Goal: Task Accomplishment & Management: Manage account settings

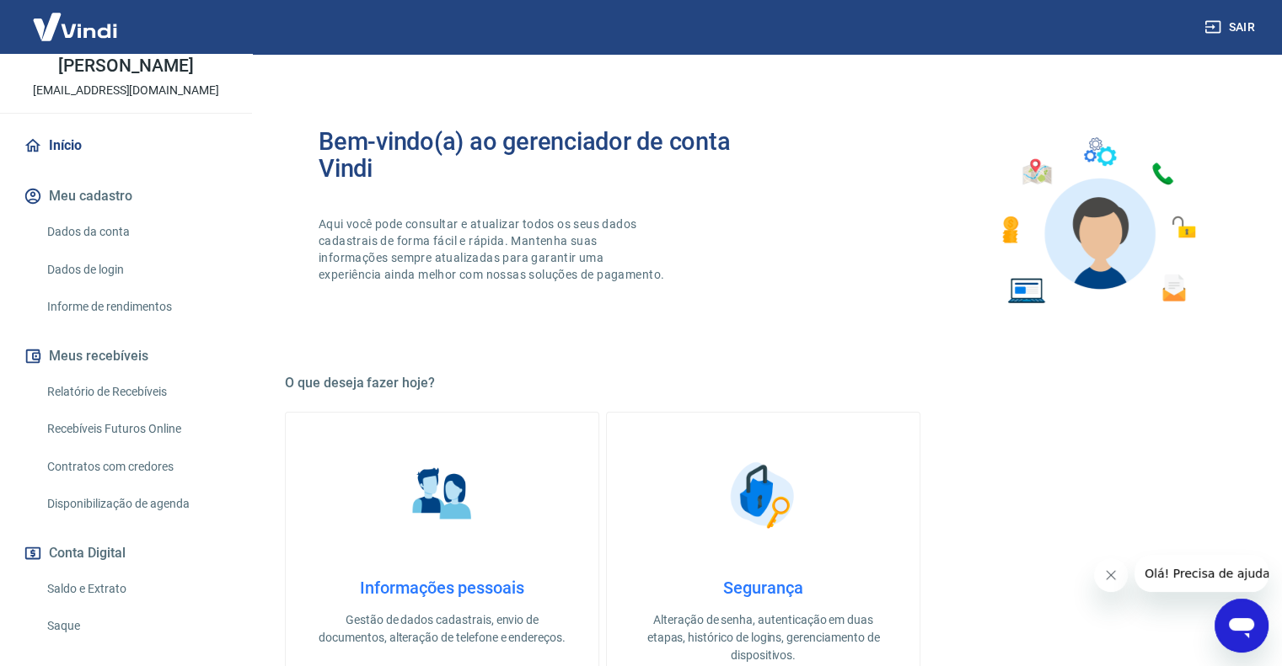
scroll to position [169, 0]
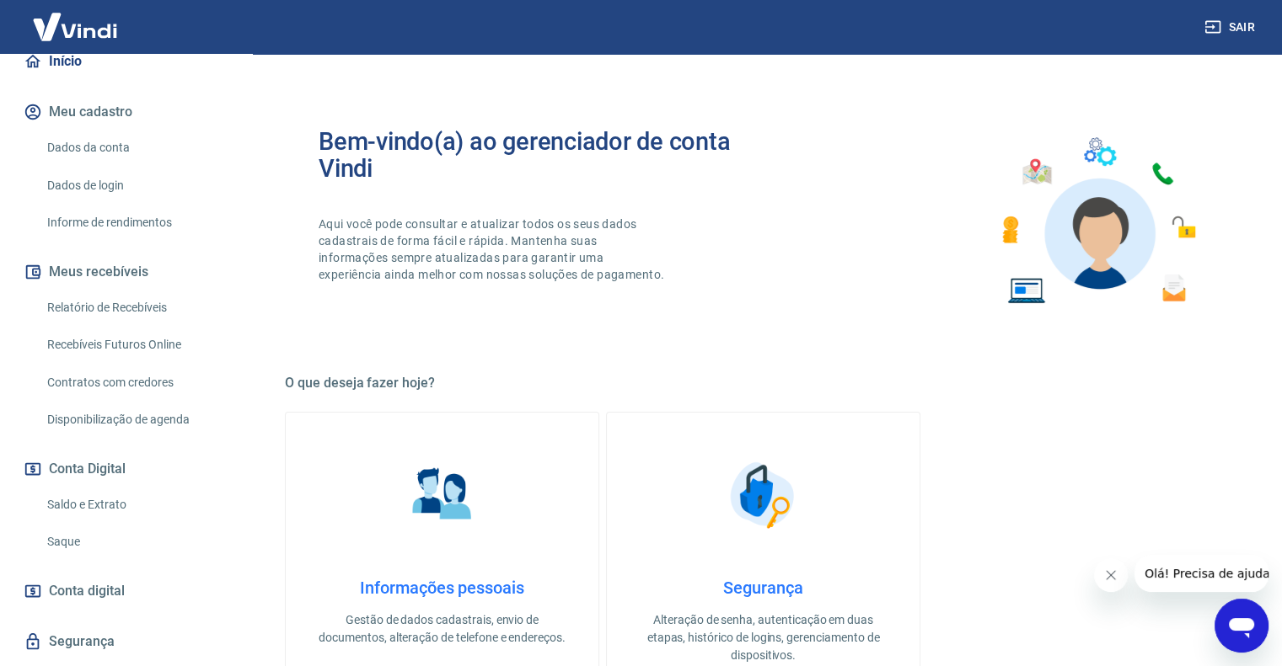
click at [108, 520] on link "Saldo e Extrato" at bounding box center [135, 505] width 191 height 35
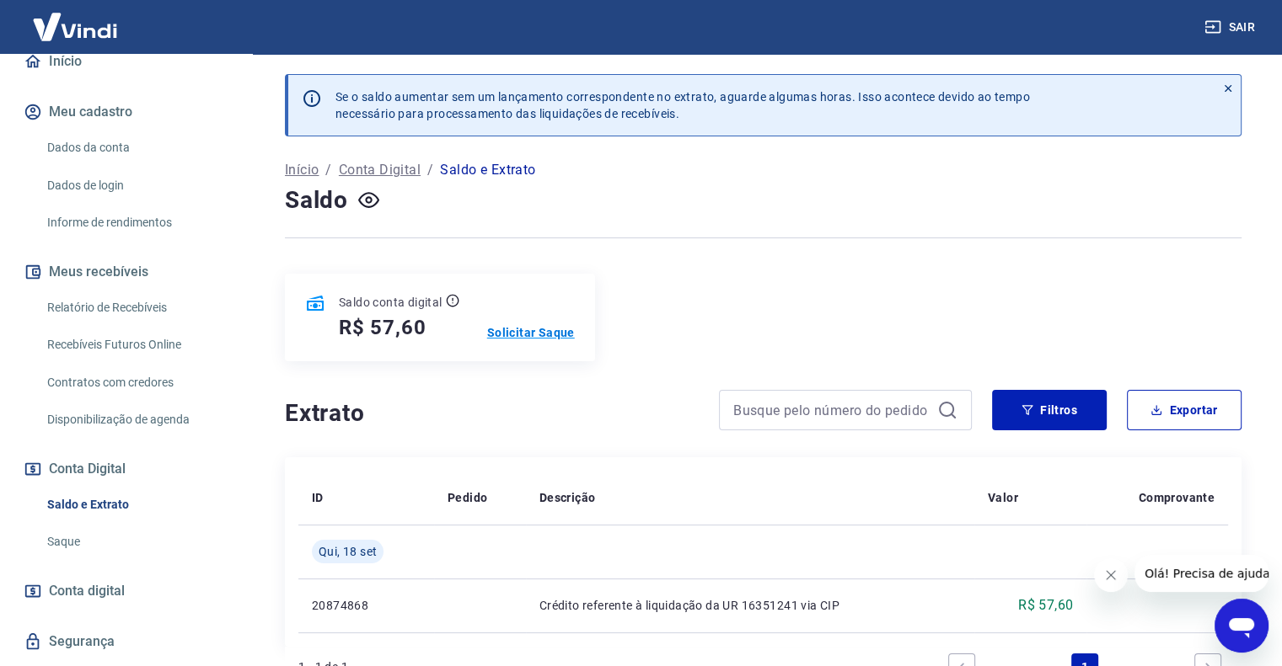
click at [549, 327] on p "Solicitar Saque" at bounding box center [531, 332] width 88 height 17
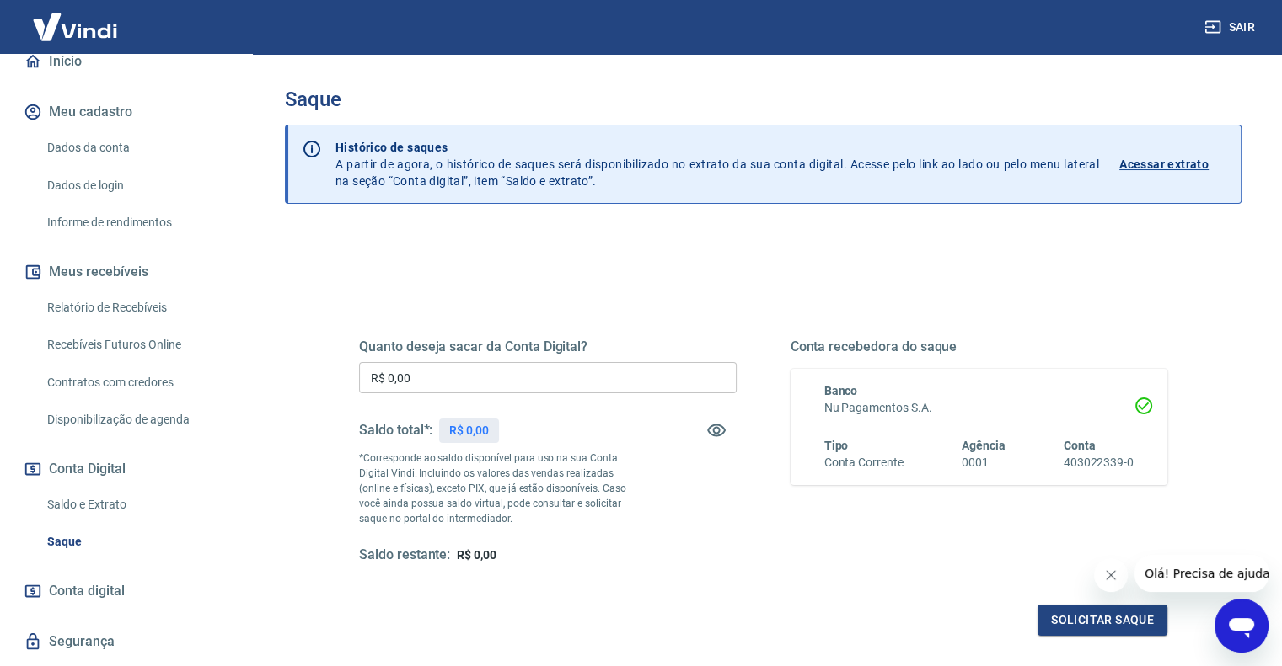
click at [546, 362] on input "R$ 0,00" at bounding box center [547, 377] width 377 height 31
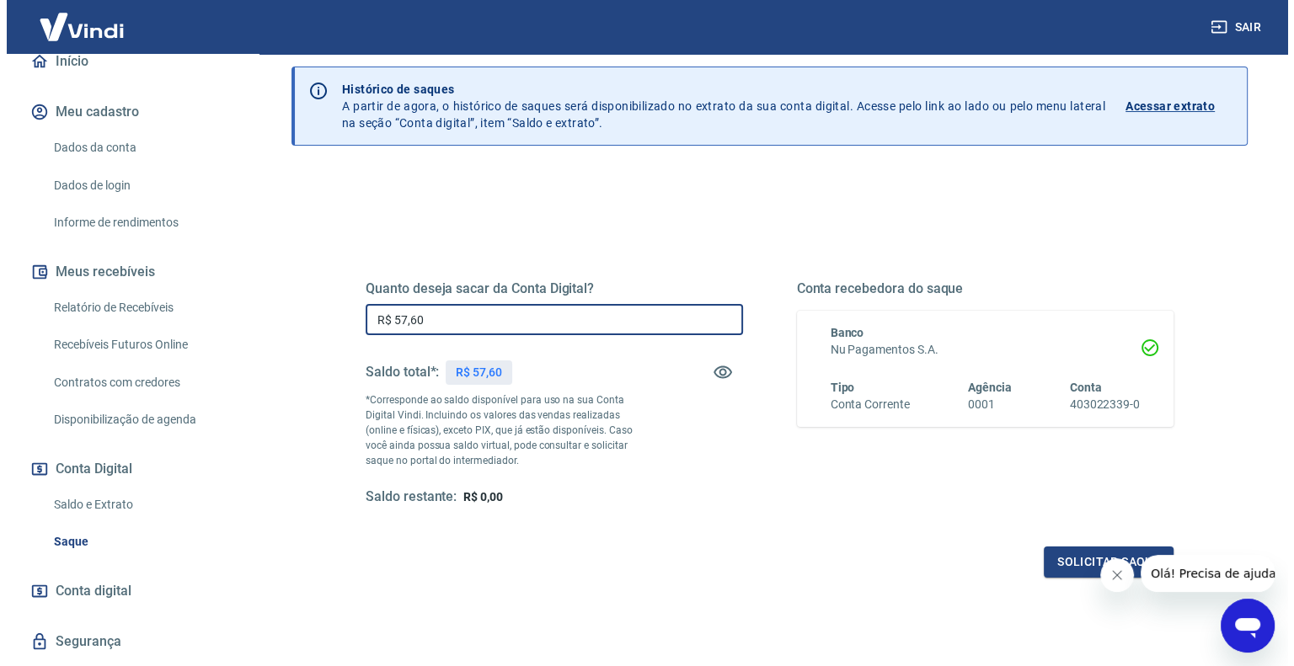
scroll to position [165, 0]
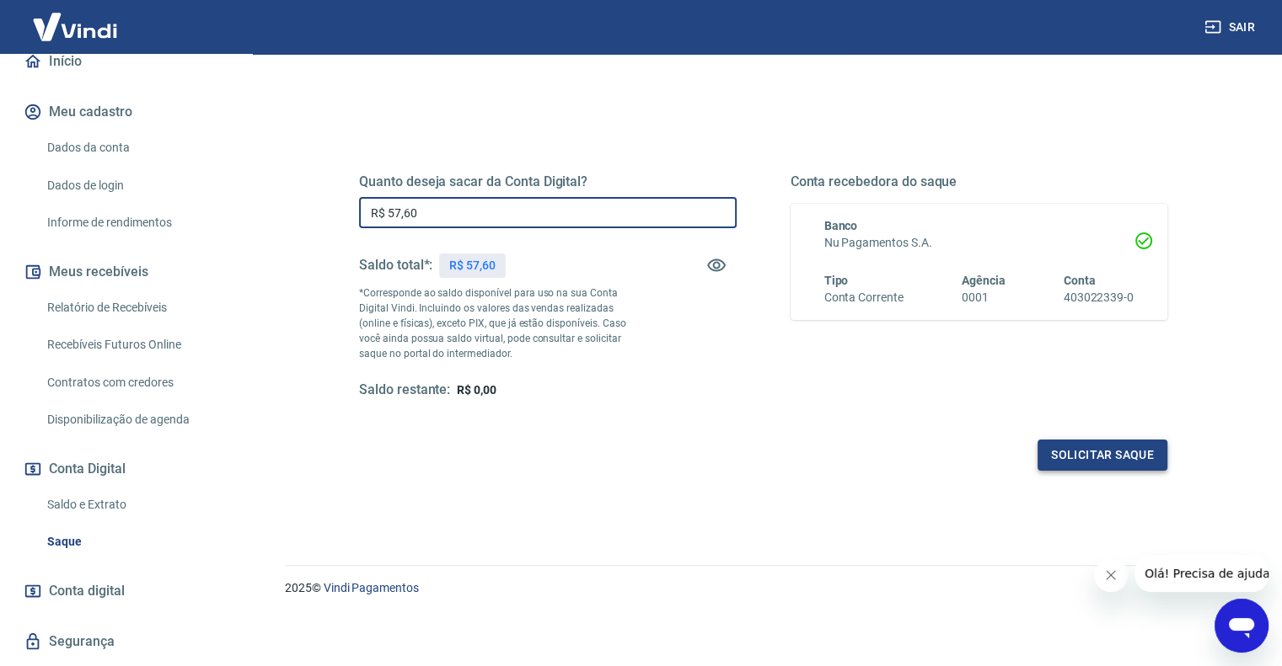
type input "R$ 57,60"
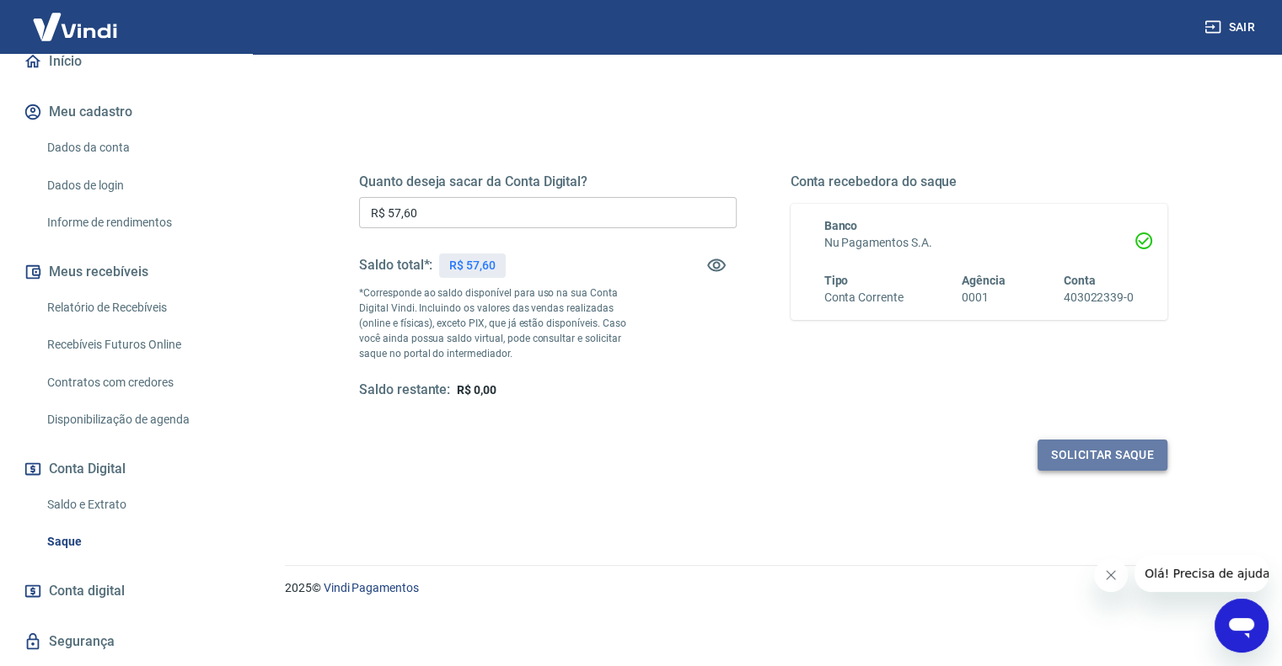
click at [1066, 462] on button "Solicitar saque" at bounding box center [1102, 455] width 130 height 31
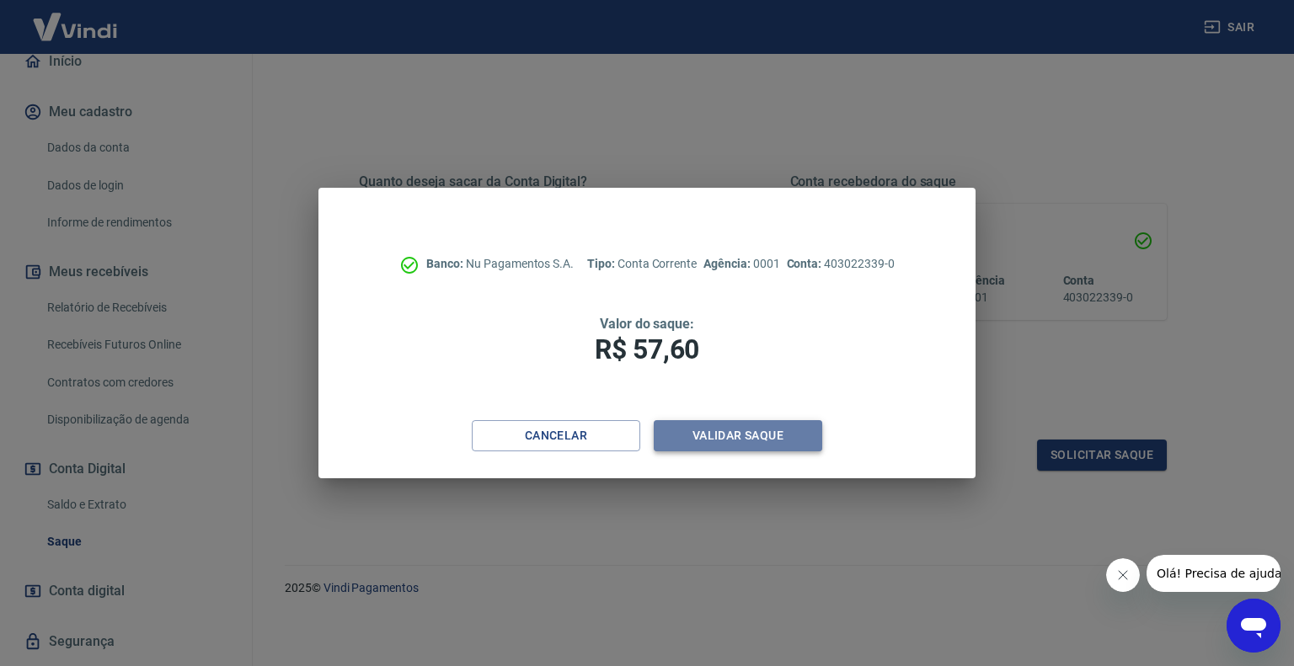
click at [727, 436] on button "Validar saque" at bounding box center [738, 435] width 169 height 31
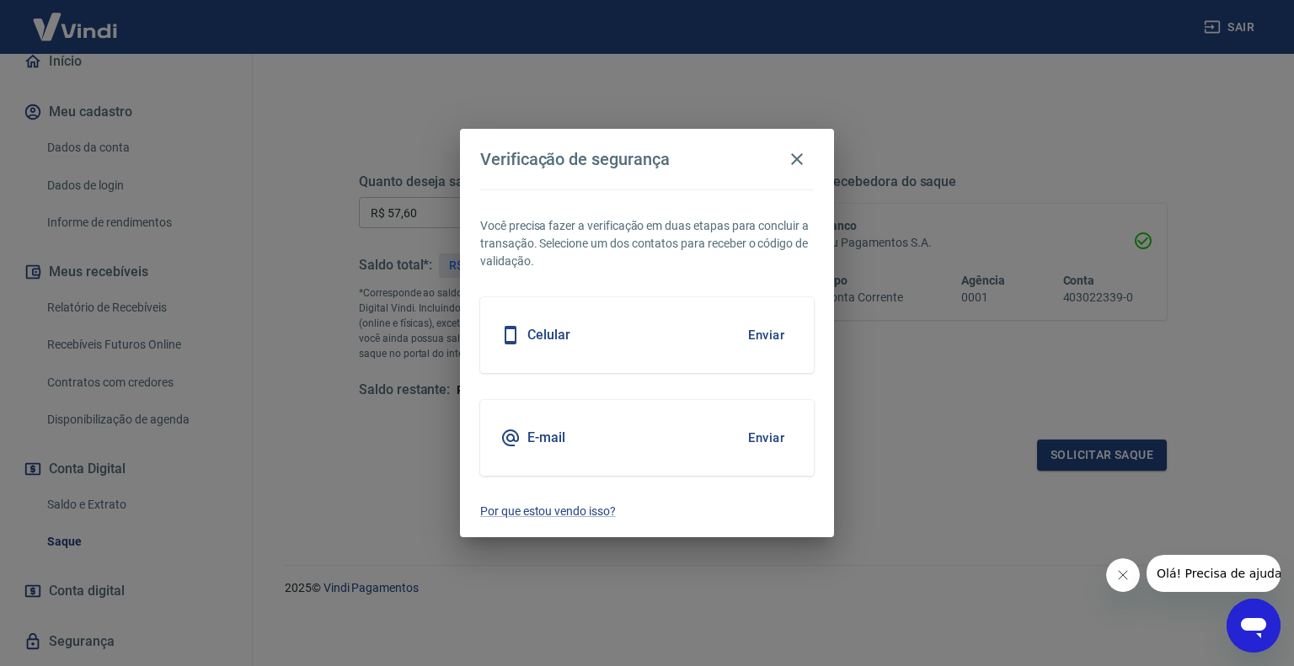
click at [761, 340] on button "Enviar" at bounding box center [766, 335] width 55 height 35
click at [758, 339] on button "Enviar" at bounding box center [766, 335] width 55 height 35
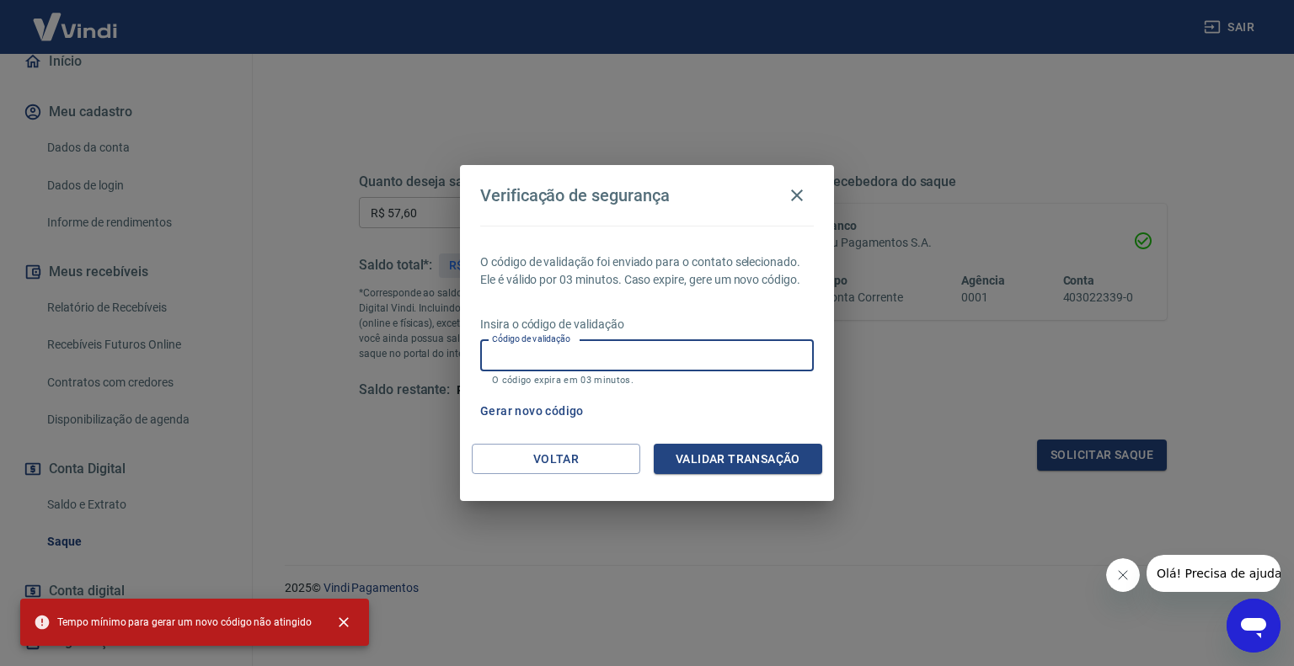
click at [665, 358] on input "Código de validação" at bounding box center [647, 355] width 334 height 31
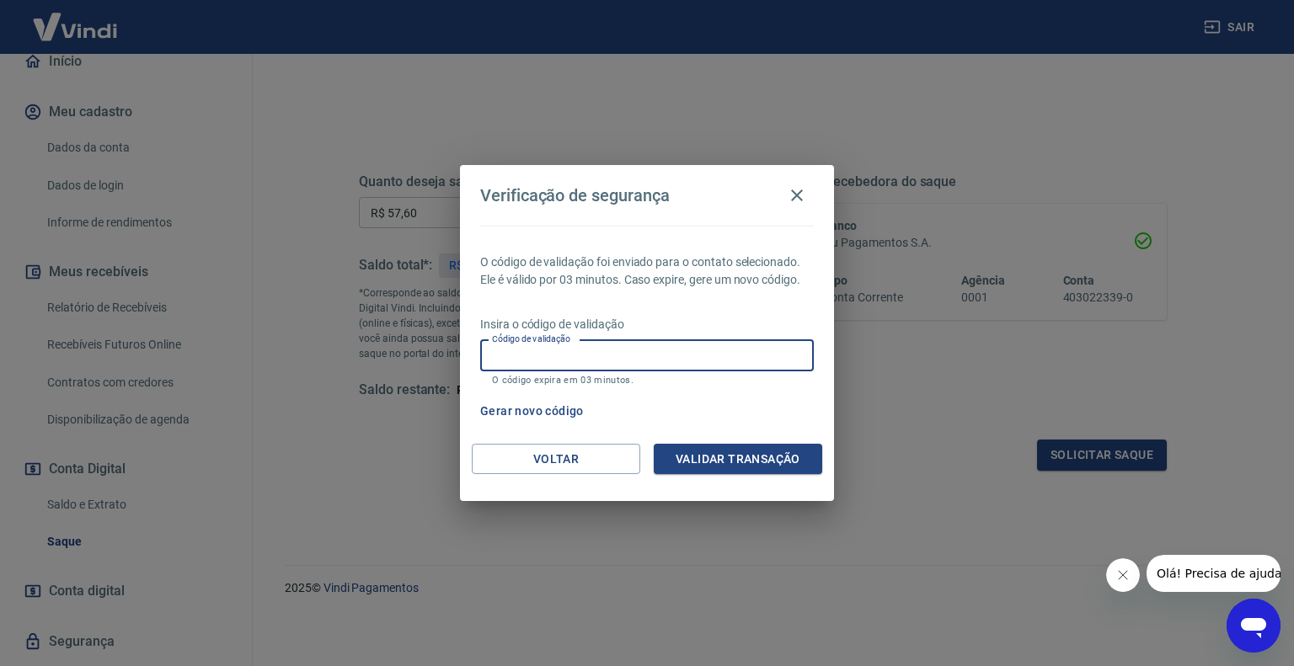
click at [570, 402] on button "Gerar novo código" at bounding box center [532, 411] width 117 height 31
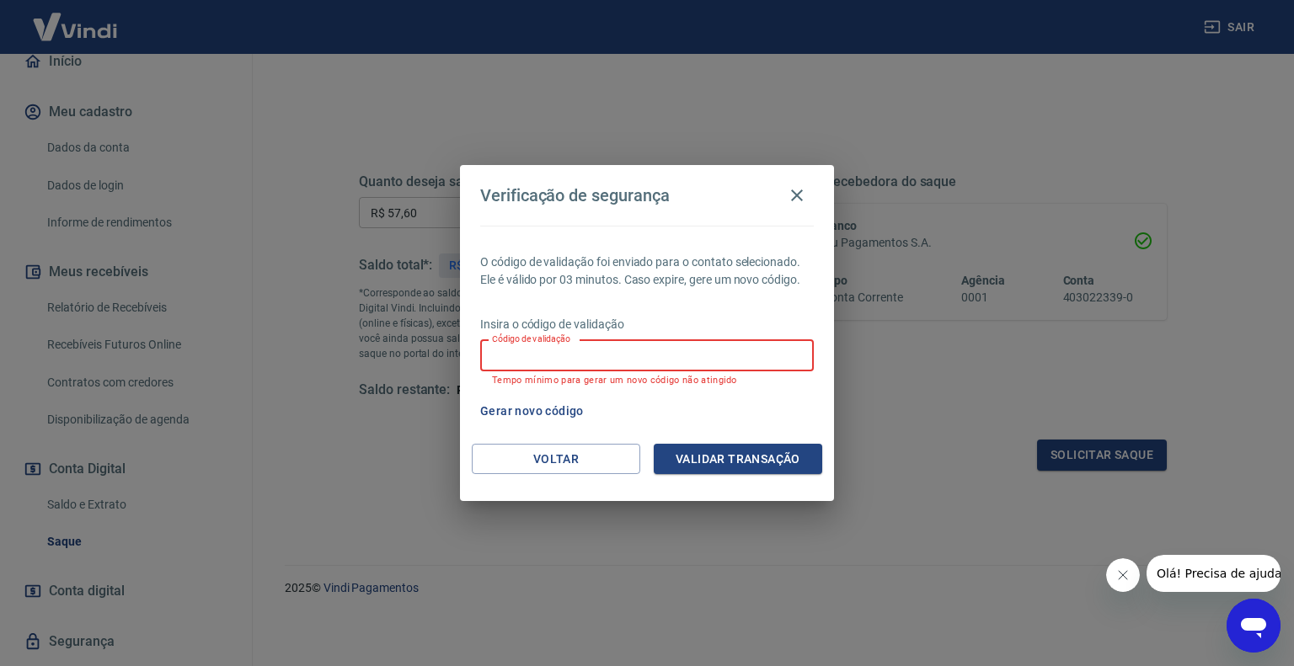
click at [625, 362] on input "Código de validação" at bounding box center [647, 355] width 334 height 31
click at [565, 460] on button "Voltar" at bounding box center [556, 459] width 169 height 31
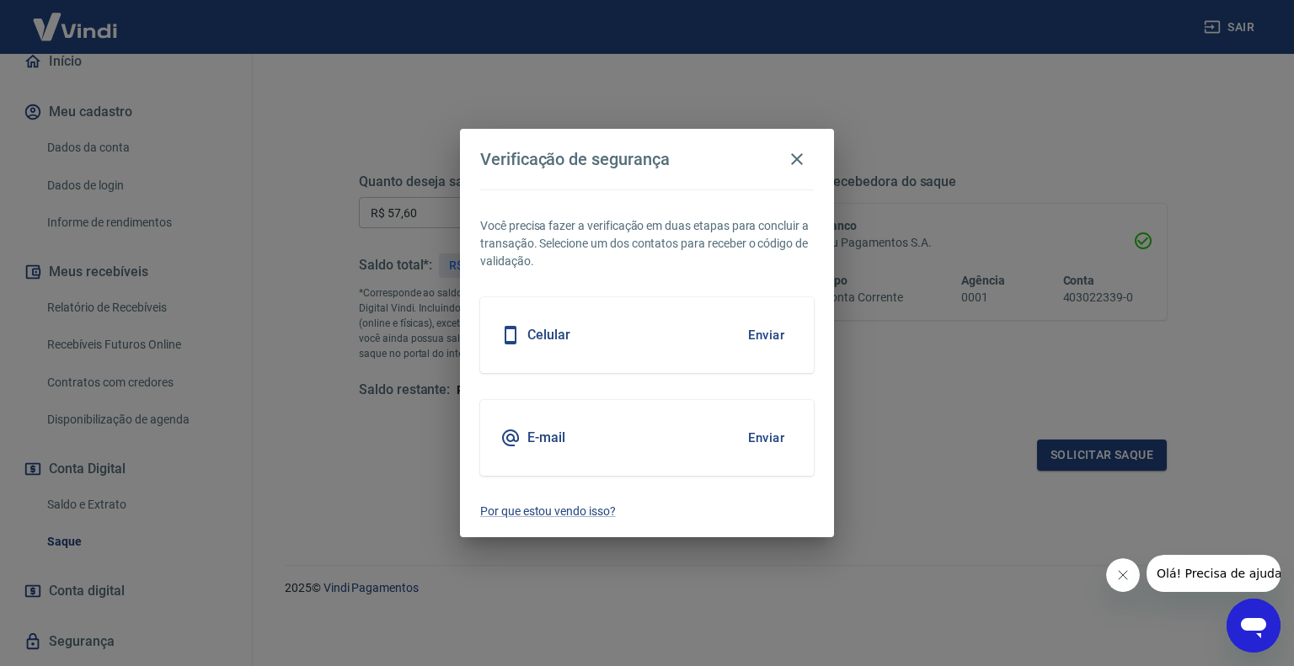
click at [761, 339] on button "Enviar" at bounding box center [766, 335] width 55 height 35
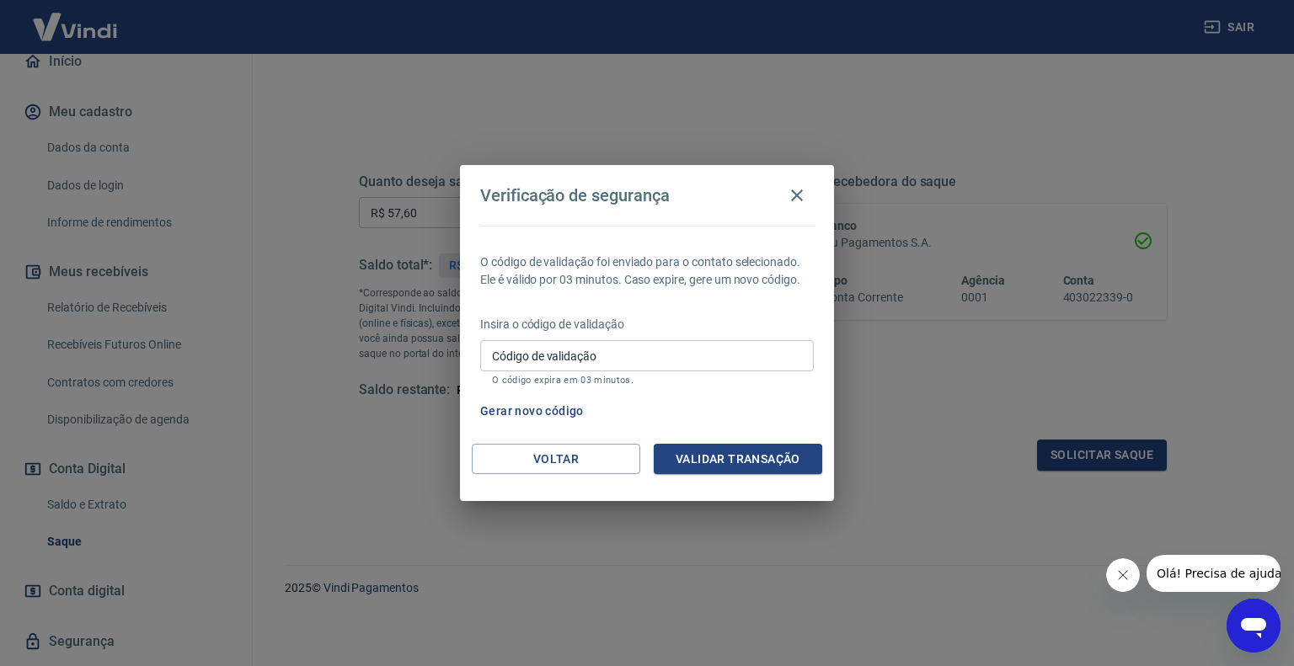
click at [688, 360] on input "Código de validação" at bounding box center [647, 355] width 334 height 31
click at [735, 460] on button "Validar transação" at bounding box center [738, 459] width 169 height 31
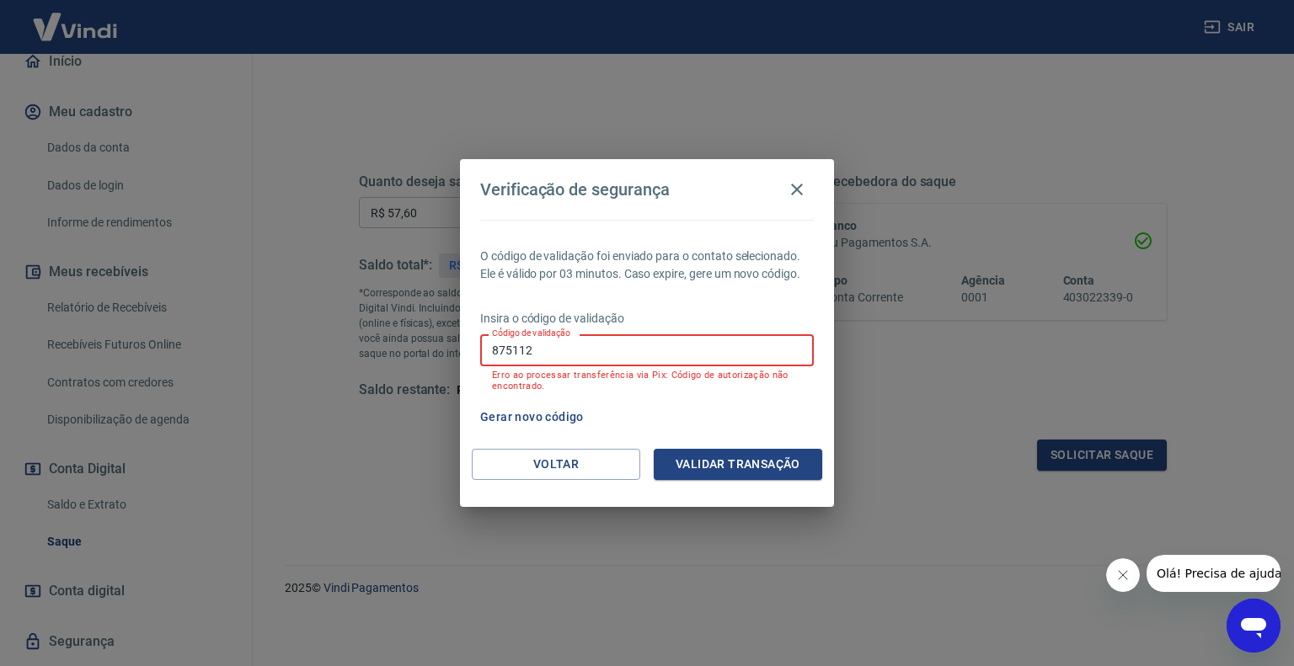
drag, startPoint x: 750, startPoint y: 351, endPoint x: 511, endPoint y: 328, distance: 240.4
click at [511, 334] on div "Código de validação 875112 Código de validação Erro ao processar transferência …" at bounding box center [647, 362] width 334 height 56
type input "8"
click at [522, 469] on button "Voltar" at bounding box center [556, 464] width 169 height 31
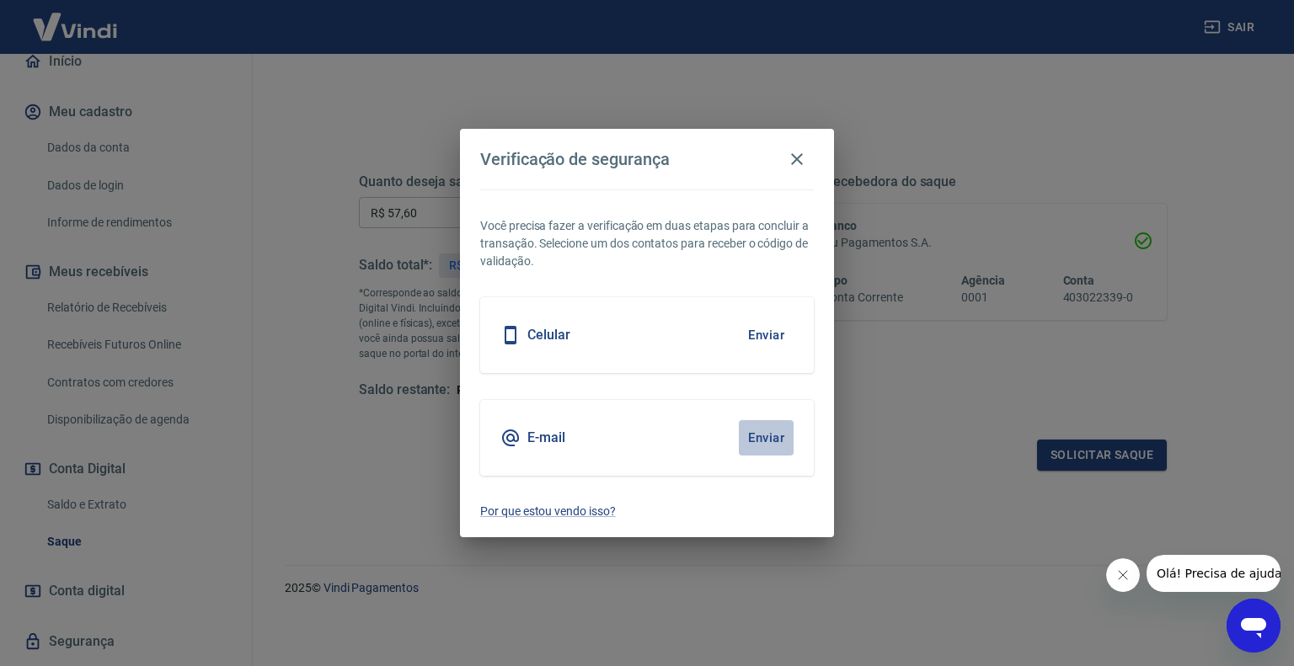
click at [771, 432] on button "Enviar" at bounding box center [766, 437] width 55 height 35
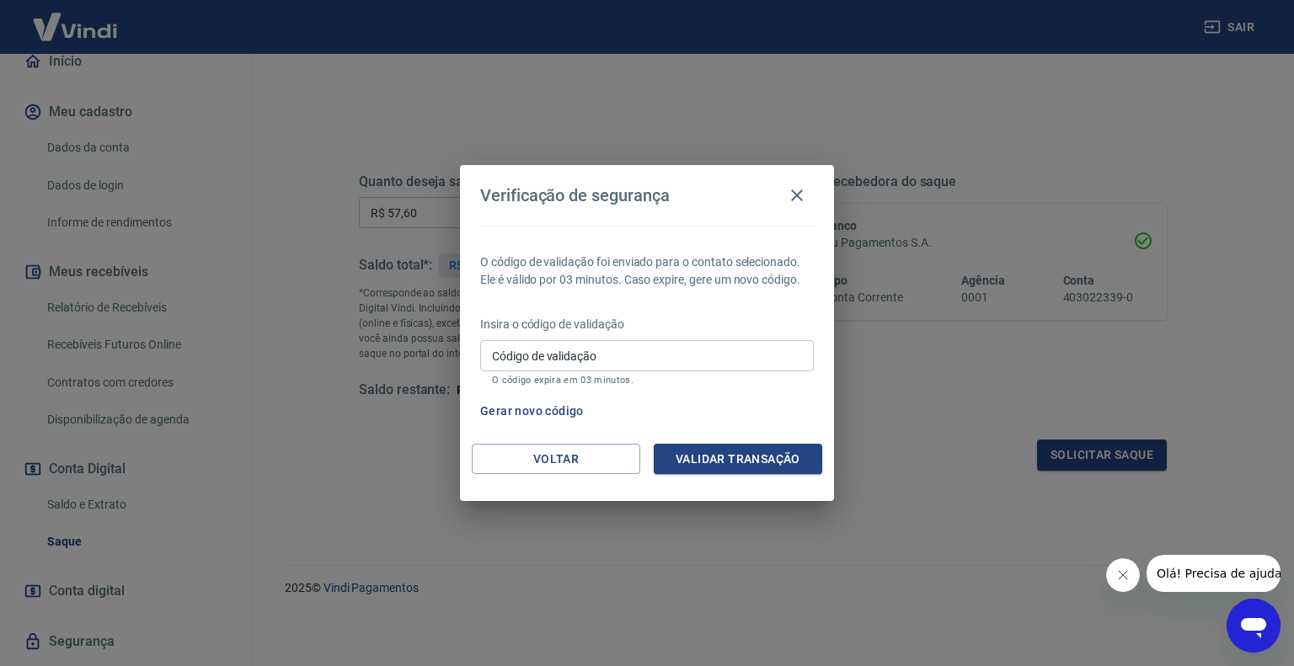
click at [596, 351] on input "Código de validação" at bounding box center [647, 355] width 334 height 31
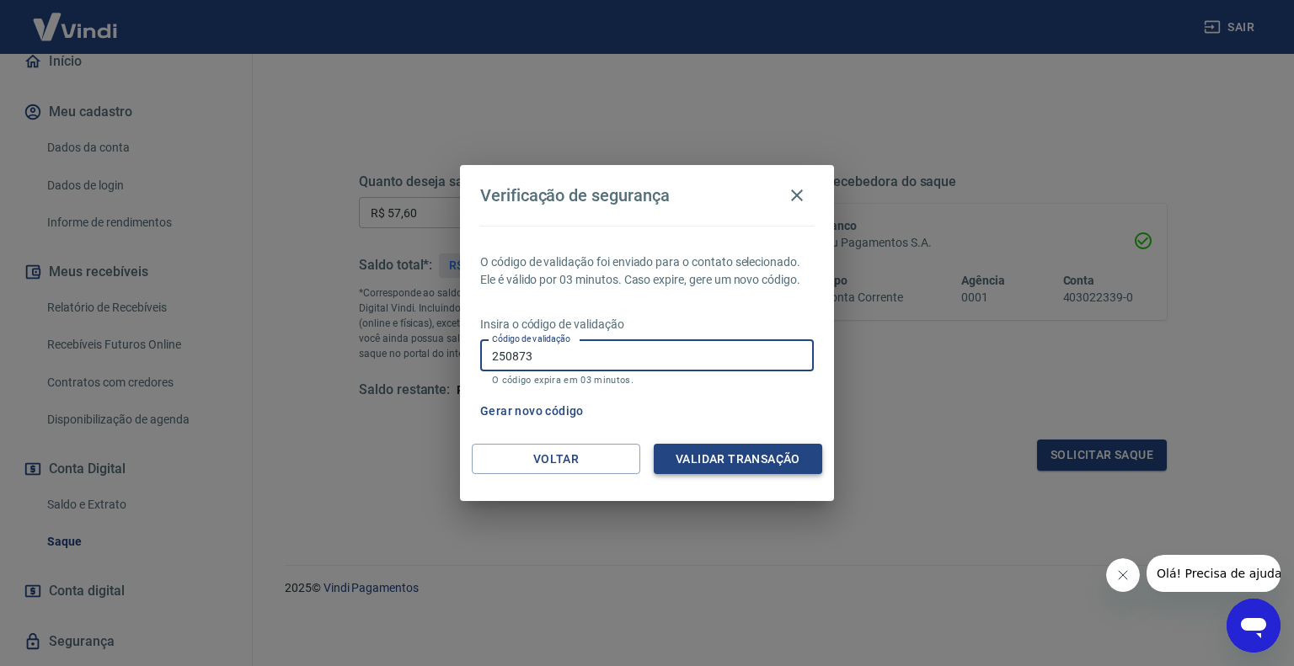
type input "250873"
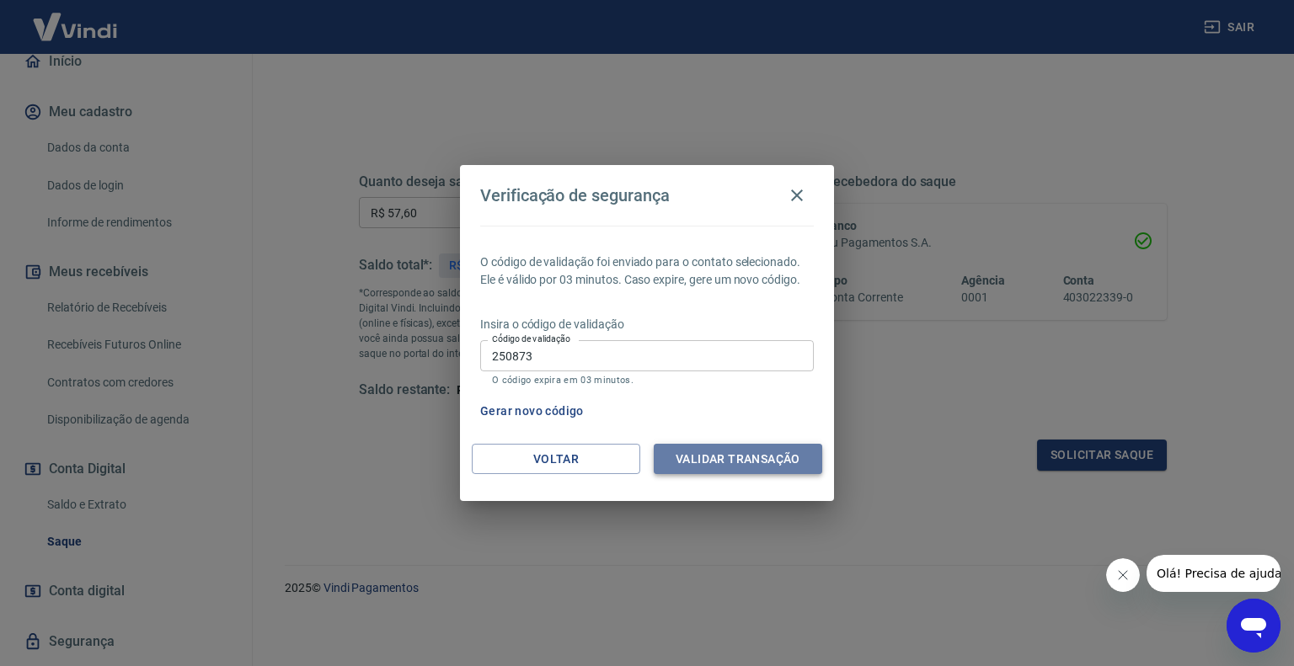
click at [698, 463] on button "Validar transação" at bounding box center [738, 459] width 169 height 31
